Goal: Task Accomplishment & Management: Manage account settings

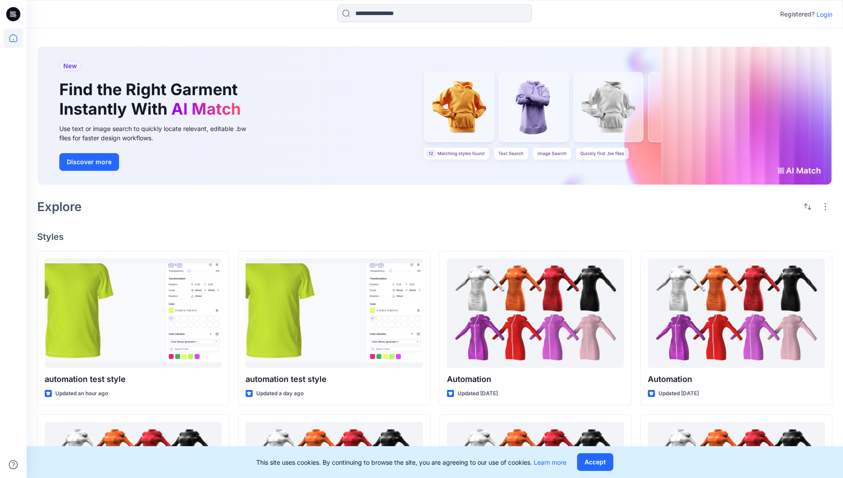
click at [822, 14] on p "Login" at bounding box center [824, 14] width 16 height 9
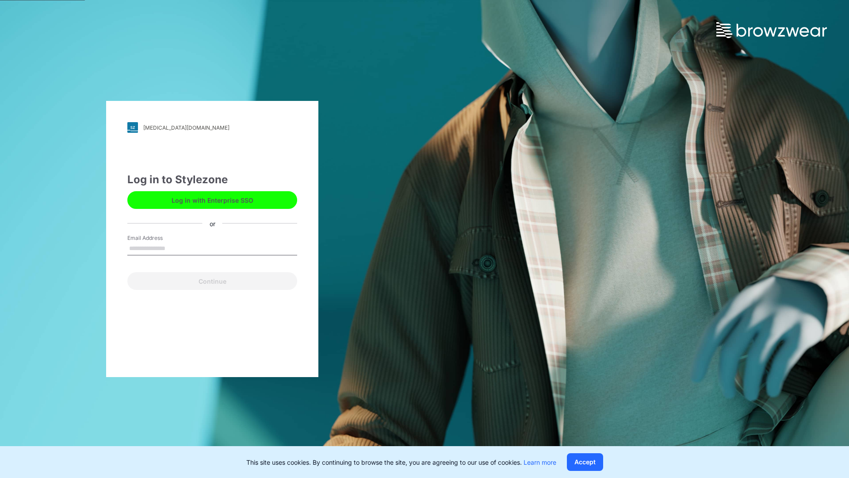
click at [175, 248] on input "Email Address" at bounding box center [212, 248] width 170 height 13
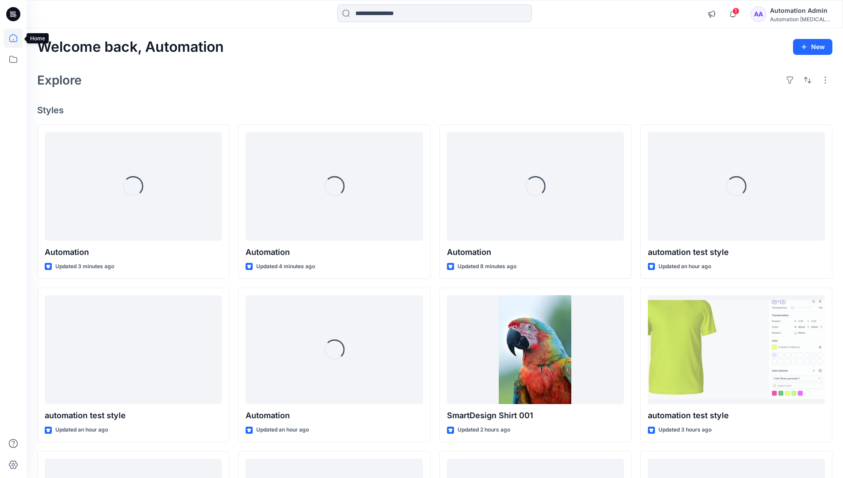
click at [17, 38] on icon at bounding box center [13, 38] width 8 height 8
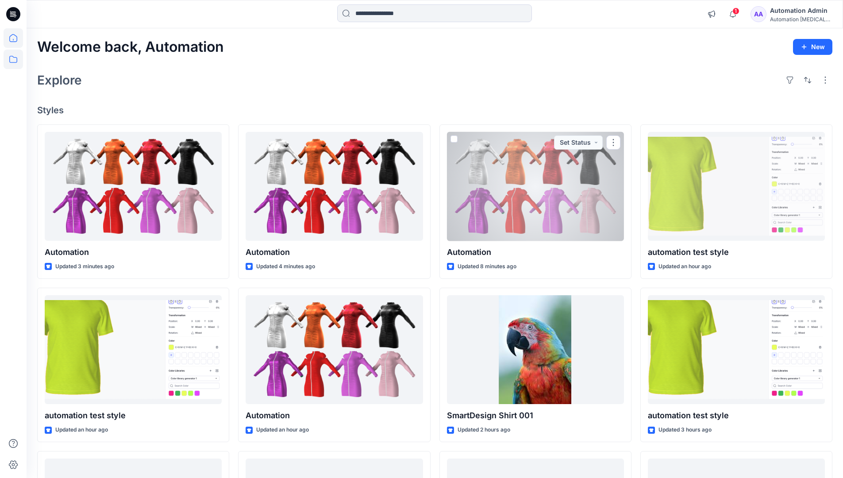
click at [13, 58] on icon at bounding box center [13, 59] width 19 height 19
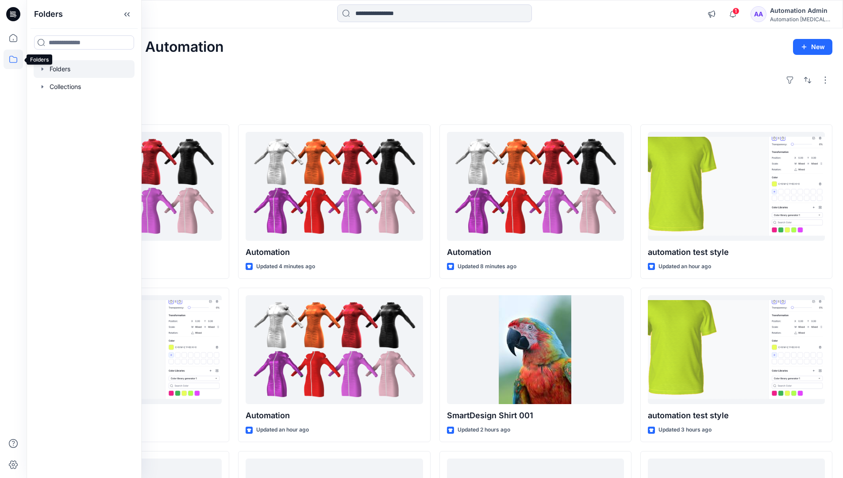
click at [62, 70] on div at bounding box center [84, 69] width 101 height 18
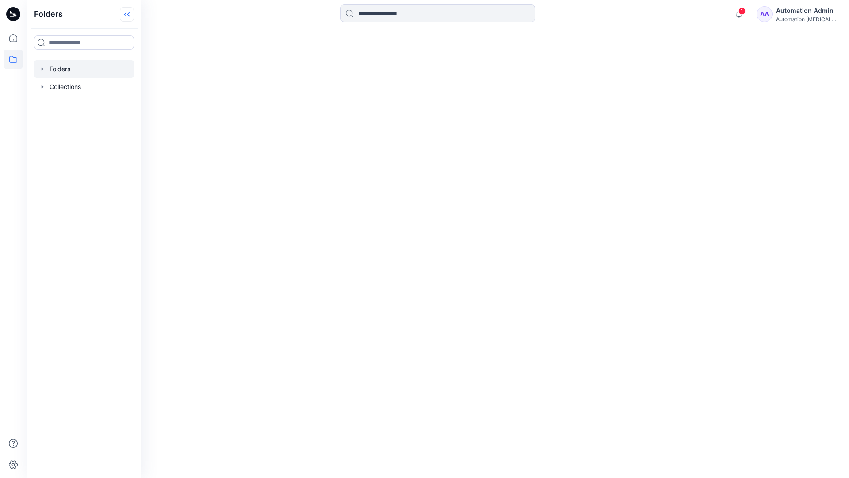
click at [130, 13] on icon at bounding box center [127, 14] width 14 height 15
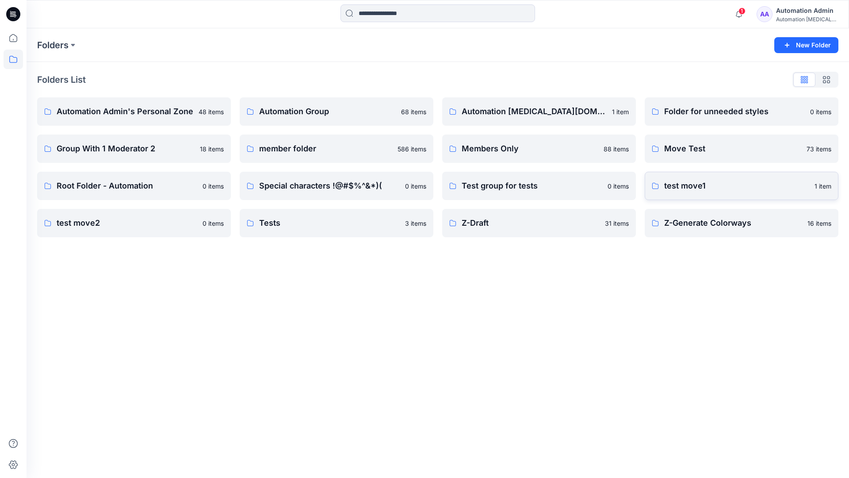
click at [689, 186] on p "test move1" at bounding box center [736, 186] width 145 height 12
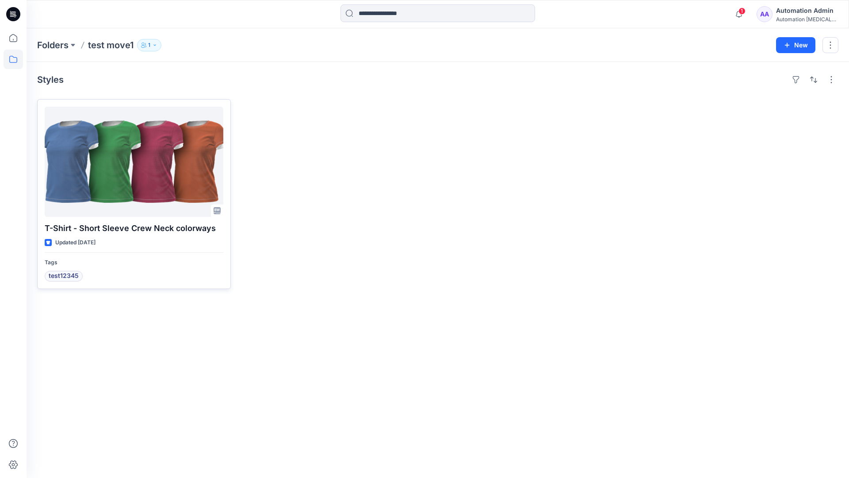
click at [123, 162] on div at bounding box center [134, 162] width 179 height 110
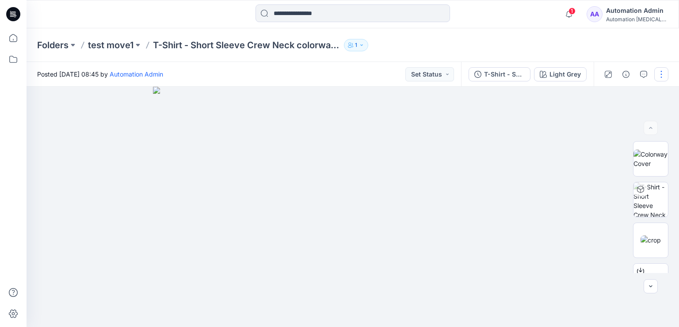
click at [662, 74] on button "button" at bounding box center [662, 74] width 14 height 14
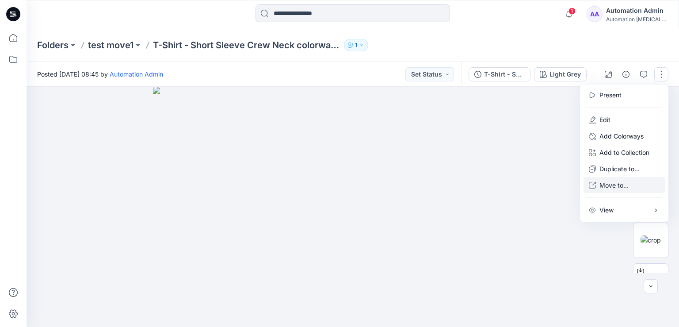
click at [611, 185] on p "Move to..." at bounding box center [614, 184] width 29 height 9
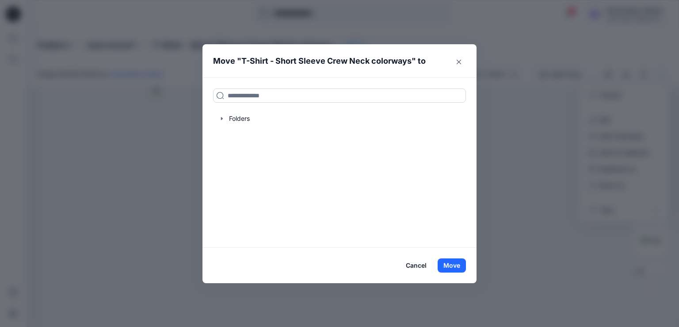
click at [237, 98] on input at bounding box center [339, 95] width 253 height 14
drag, startPoint x: 237, startPoint y: 98, endPoint x: 214, endPoint y: 96, distance: 23.5
click at [214, 96] on input at bounding box center [339, 95] width 253 height 14
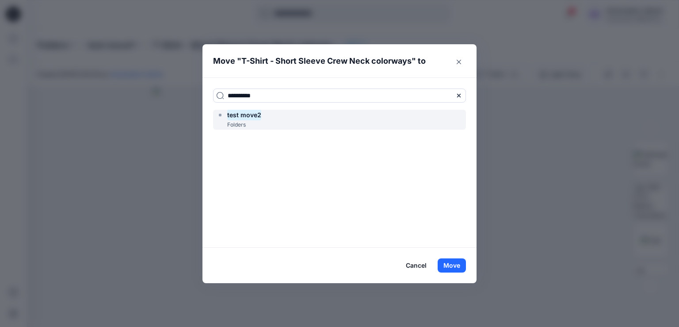
type input "**********"
click at [250, 118] on mark "test move2" at bounding box center [244, 115] width 34 height 12
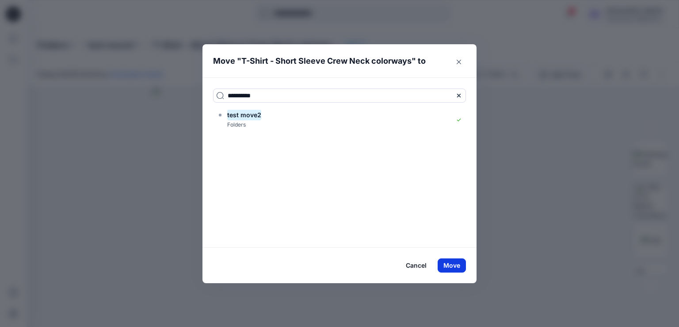
click at [450, 265] on button "Move" at bounding box center [452, 265] width 28 height 14
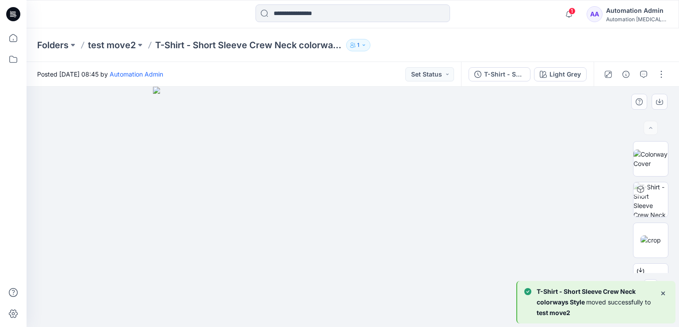
click at [99, 138] on div at bounding box center [353, 207] width 653 height 240
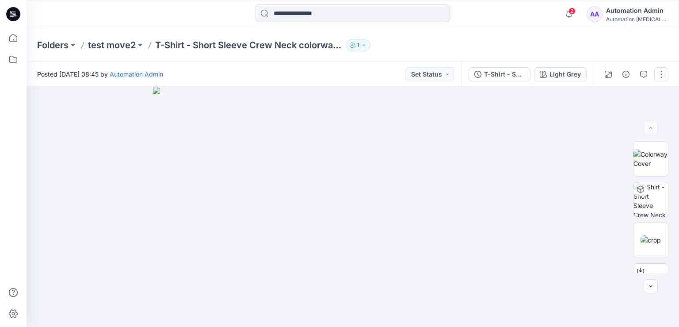
click at [662, 76] on button "button" at bounding box center [662, 74] width 14 height 14
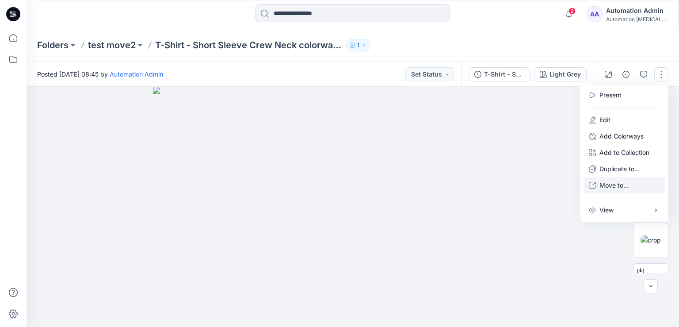
click at [610, 186] on p "Move to..." at bounding box center [614, 184] width 29 height 9
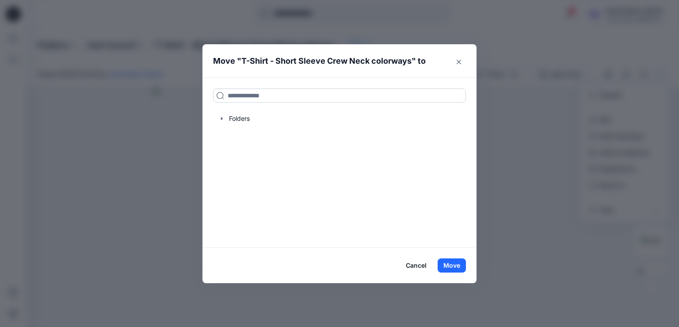
click at [296, 94] on input at bounding box center [339, 95] width 253 height 14
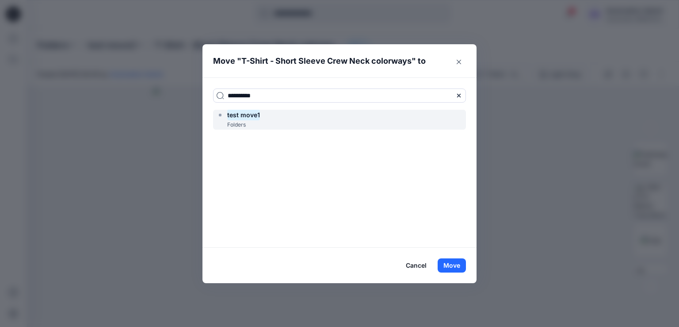
type input "**********"
click at [282, 117] on div "test move1 Folders" at bounding box center [339, 120] width 253 height 20
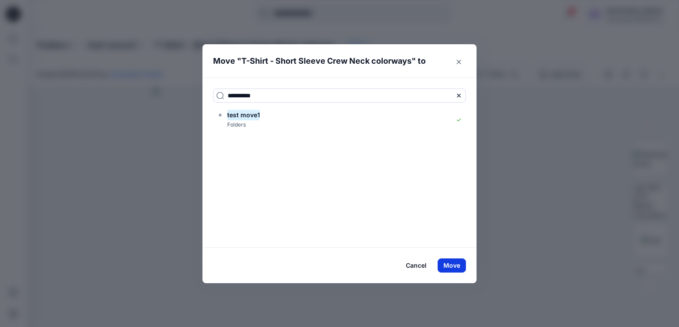
click at [454, 264] on button "Move" at bounding box center [452, 265] width 28 height 14
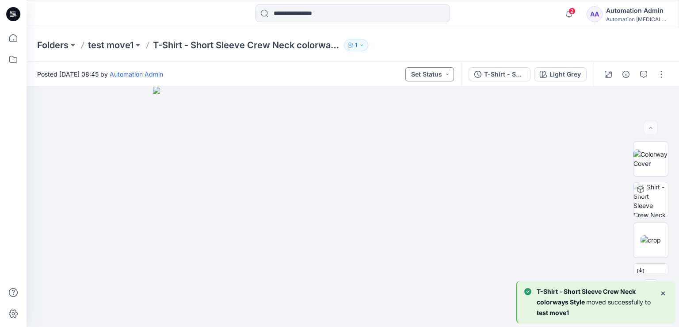
click at [439, 72] on button "Set Status" at bounding box center [430, 74] width 49 height 14
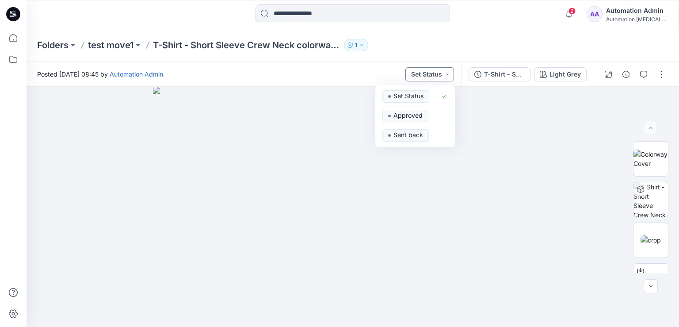
click at [437, 73] on button "Set Status" at bounding box center [430, 74] width 49 height 14
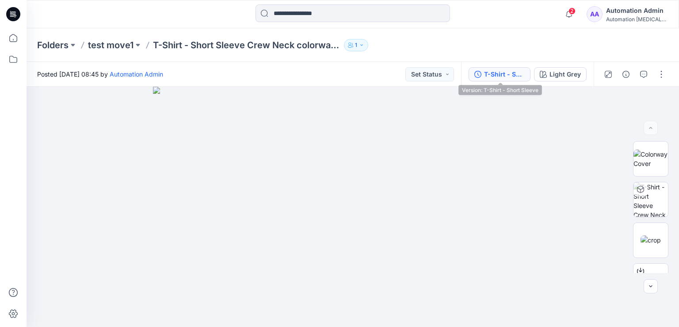
click at [528, 72] on button "T-Shirt - Short Sleeve" at bounding box center [500, 74] width 62 height 14
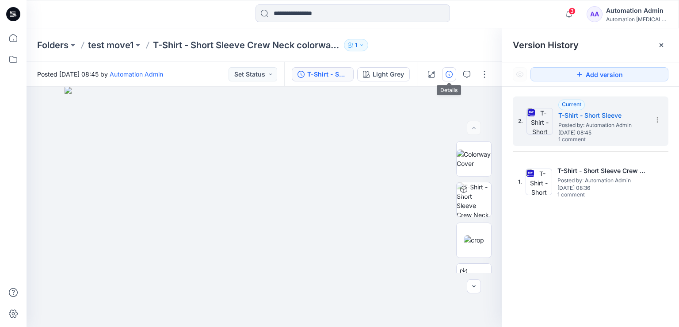
click at [447, 75] on icon "button" at bounding box center [449, 74] width 7 height 7
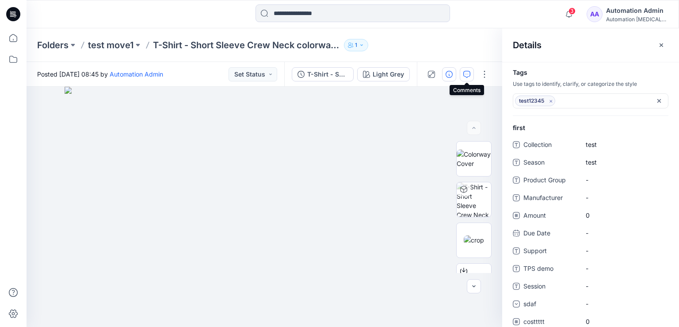
click at [470, 75] on icon "button" at bounding box center [466, 74] width 7 height 7
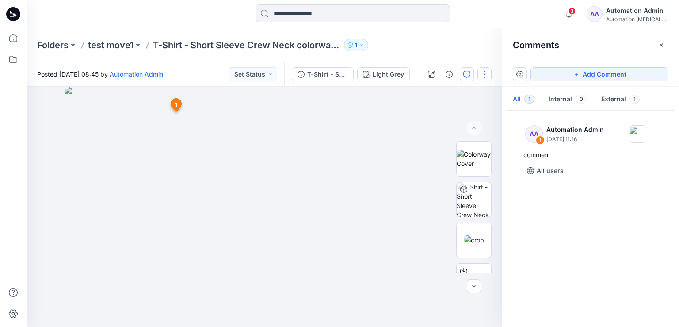
click at [485, 73] on button "button" at bounding box center [485, 74] width 14 height 14
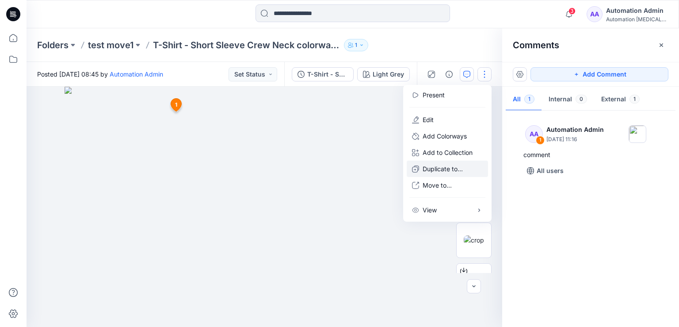
click at [444, 169] on p "Duplicate to..." at bounding box center [443, 168] width 40 height 9
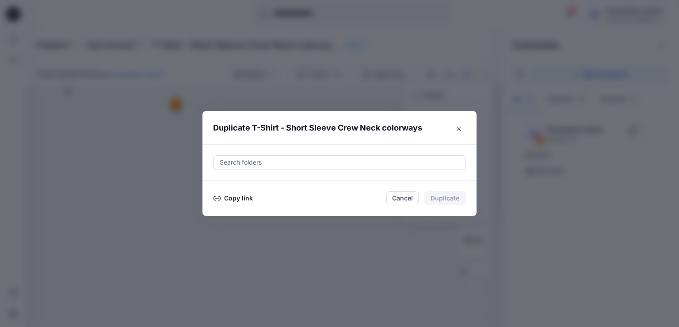
click at [233, 198] on button "Copy link" at bounding box center [233, 198] width 40 height 11
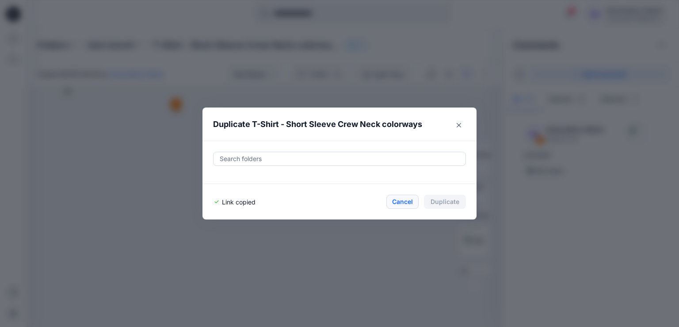
click at [402, 200] on button "Cancel" at bounding box center [403, 202] width 32 height 14
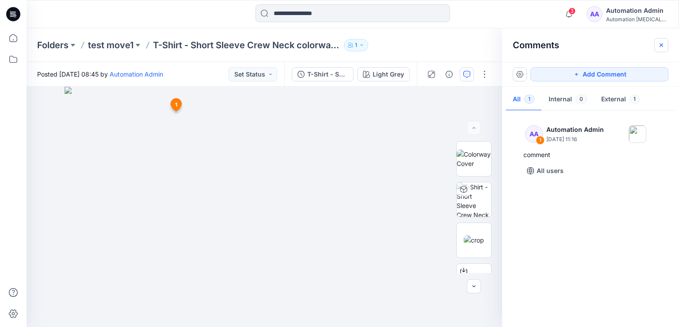
click at [664, 46] on icon "button" at bounding box center [661, 45] width 7 height 7
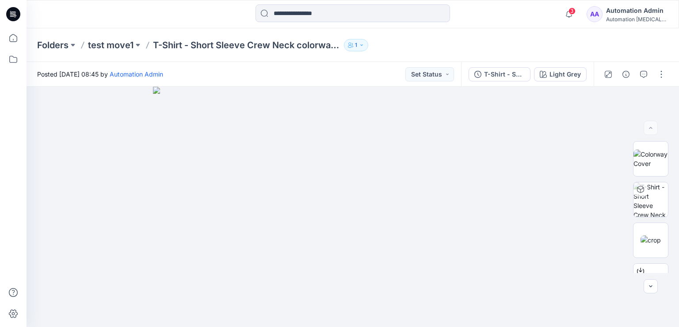
scroll to position [121, 0]
click at [665, 77] on button "button" at bounding box center [662, 74] width 14 height 14
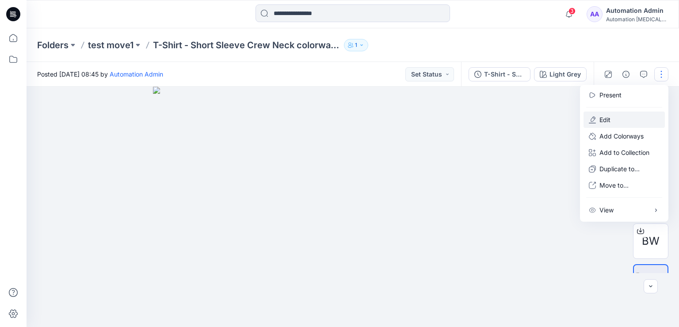
click at [627, 119] on button "Edit" at bounding box center [624, 119] width 81 height 16
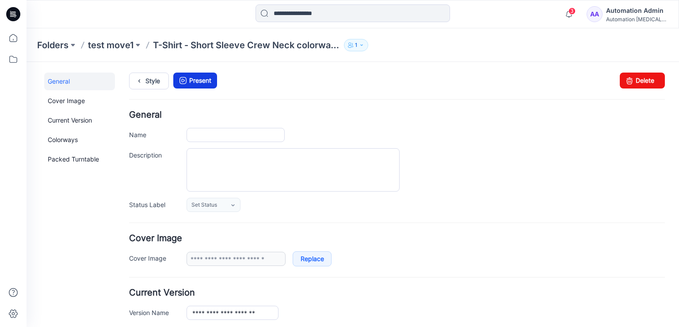
click at [200, 80] on link "Present" at bounding box center [195, 81] width 44 height 16
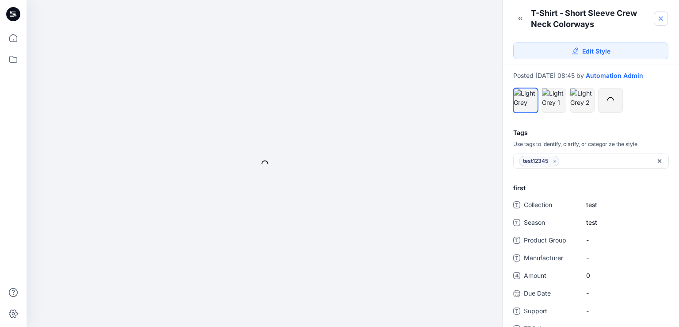
click at [660, 18] on icon at bounding box center [661, 19] width 4 height 4
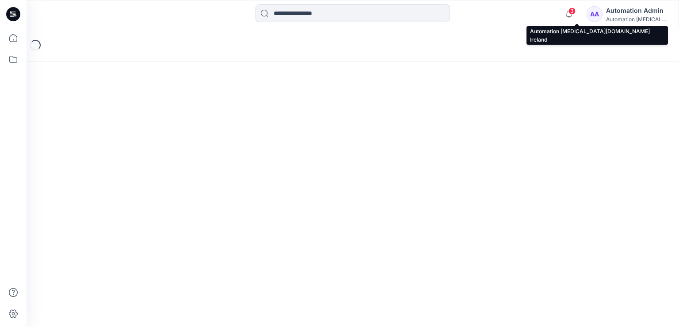
click at [639, 12] on div "Automation Admin" at bounding box center [637, 10] width 62 height 11
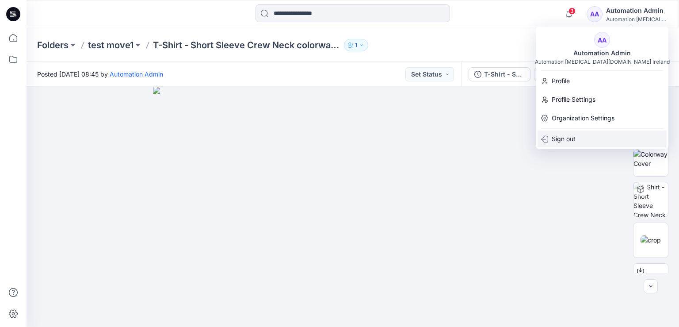
click at [576, 139] on div "Sign out" at bounding box center [602, 138] width 129 height 17
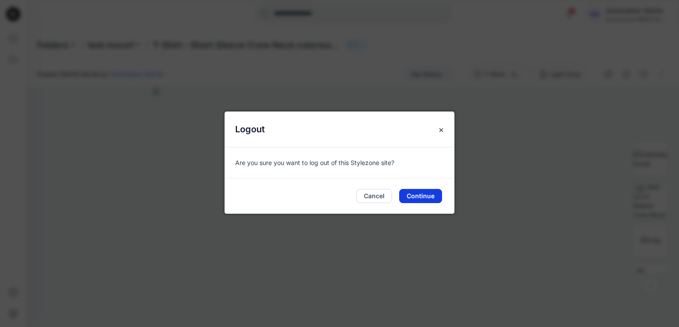
click at [422, 196] on button "Continue" at bounding box center [420, 196] width 43 height 14
